Goal: Navigation & Orientation: Find specific page/section

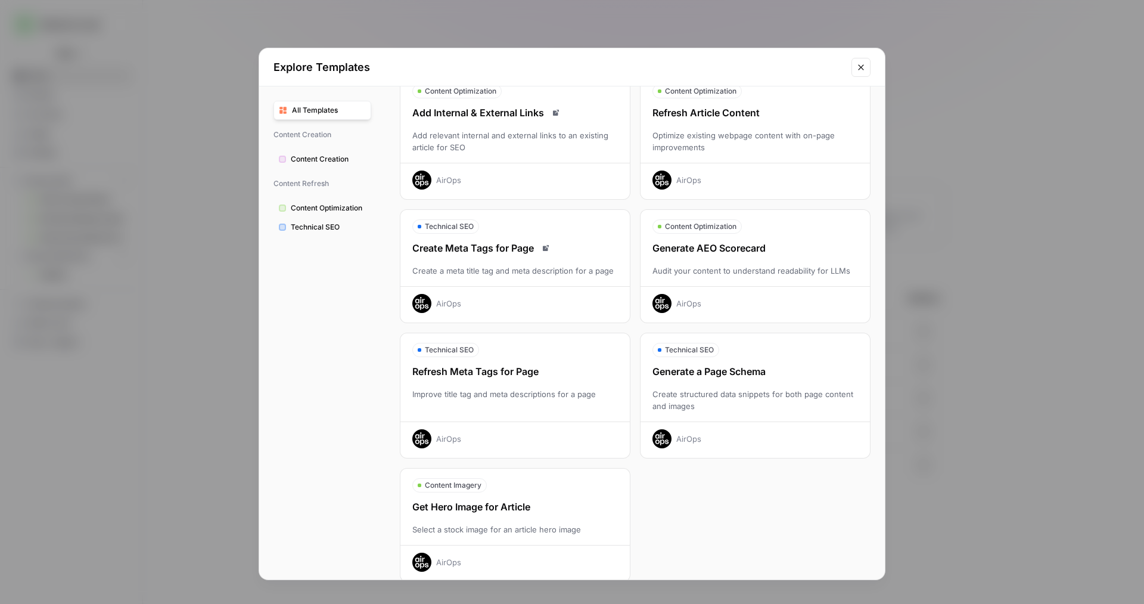
scroll to position [212, 0]
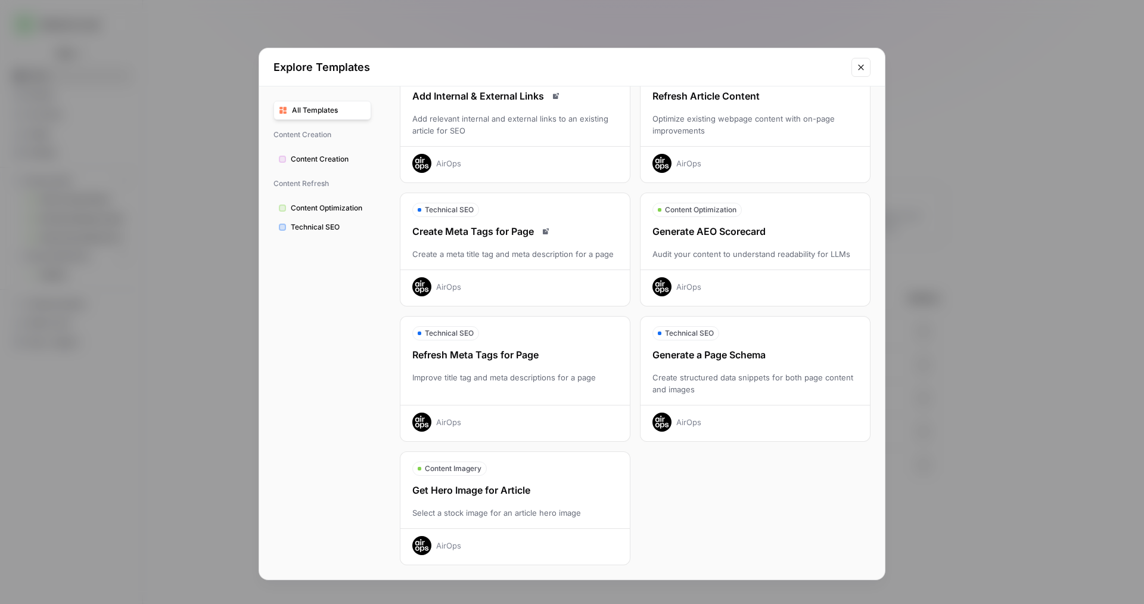
click at [326, 115] on span "All Templates" at bounding box center [329, 110] width 74 height 11
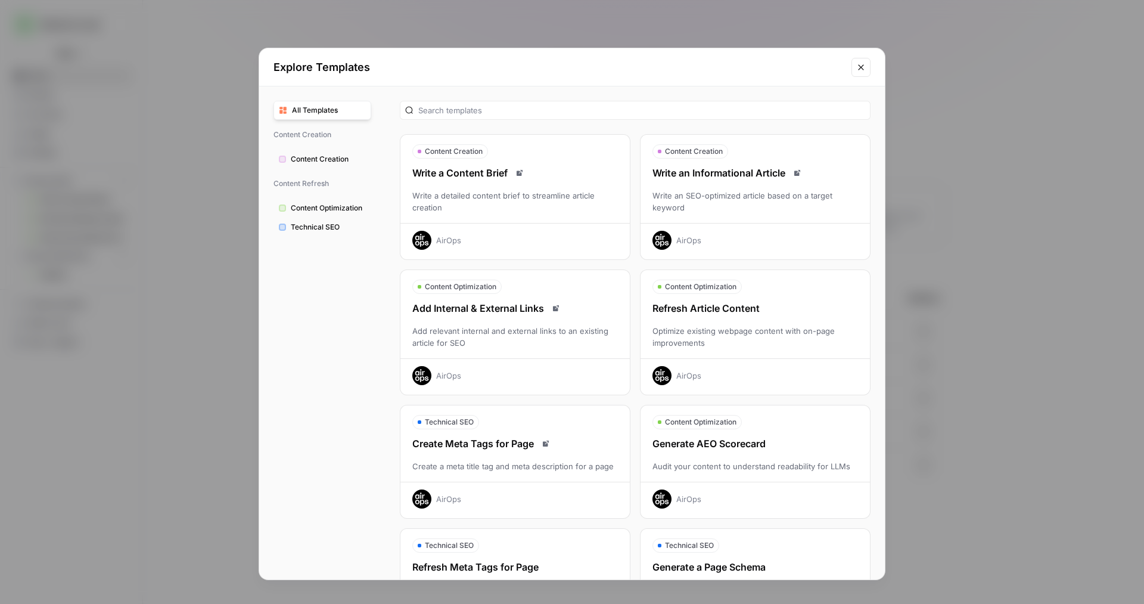
click at [864, 74] on button "Close modal" at bounding box center [861, 67] width 19 height 19
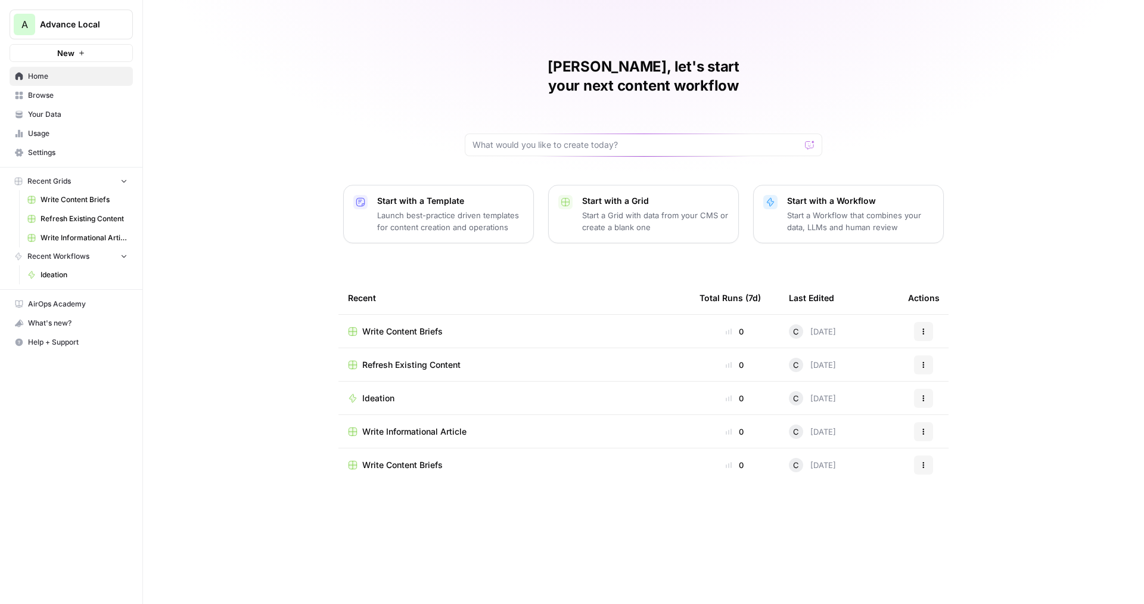
click at [68, 118] on span "Your Data" at bounding box center [78, 114] width 100 height 11
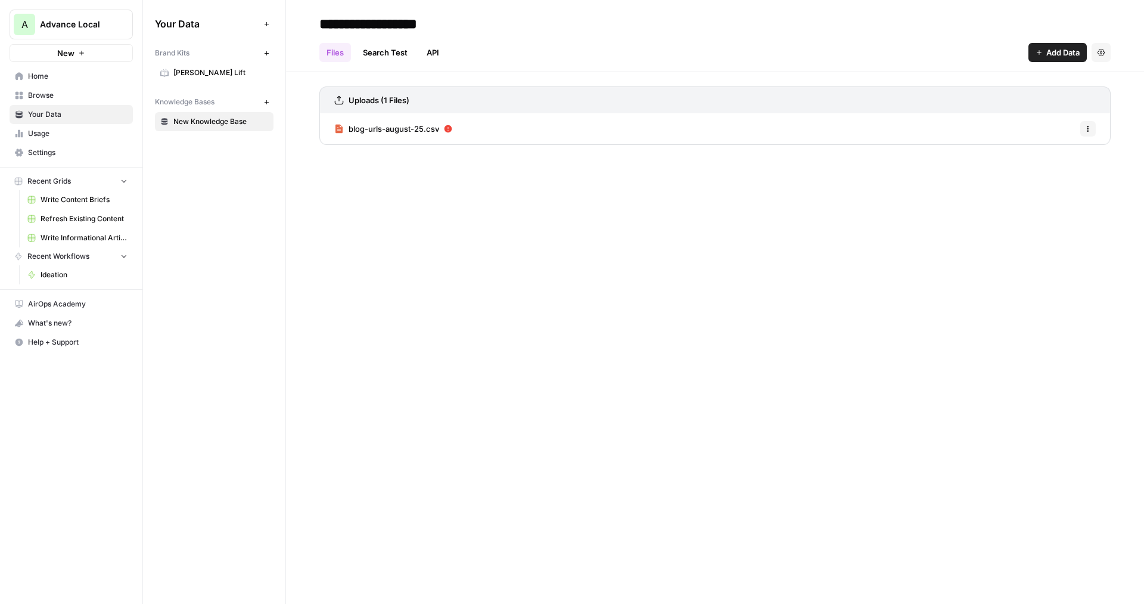
click at [201, 160] on div "Your Data Add Data Brand Kits New [PERSON_NAME] Lift Knowledge Bases New New Kn…" at bounding box center [214, 302] width 142 height 604
click at [385, 53] on link "Search Test" at bounding box center [385, 52] width 59 height 19
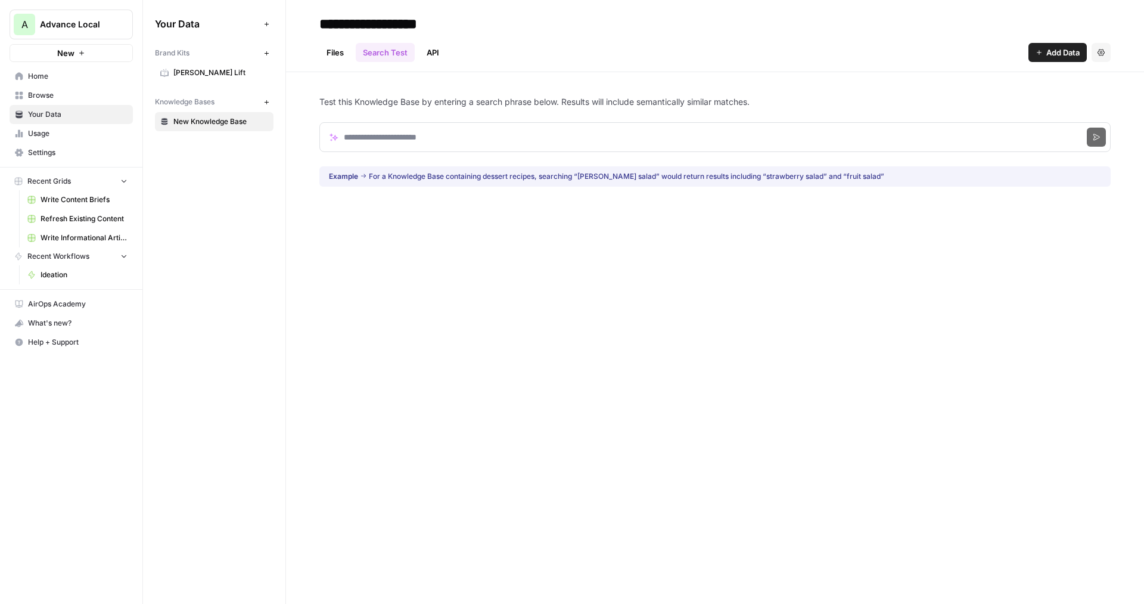
click at [428, 56] on link "API" at bounding box center [433, 52] width 27 height 19
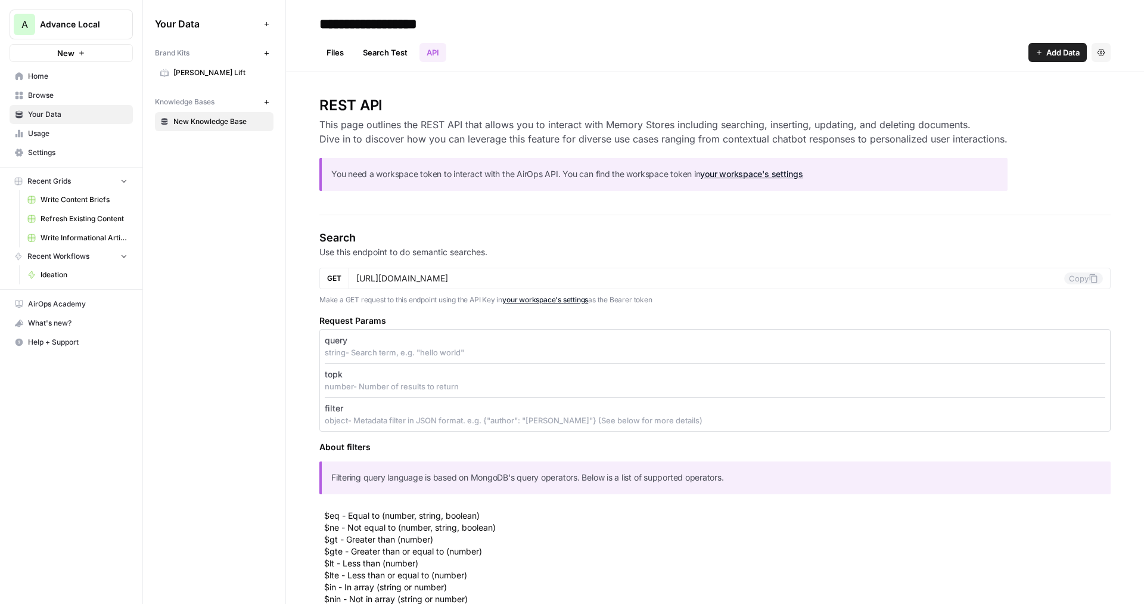
click at [338, 58] on link "Files" at bounding box center [335, 52] width 32 height 19
